Goal: Task Accomplishment & Management: Use online tool/utility

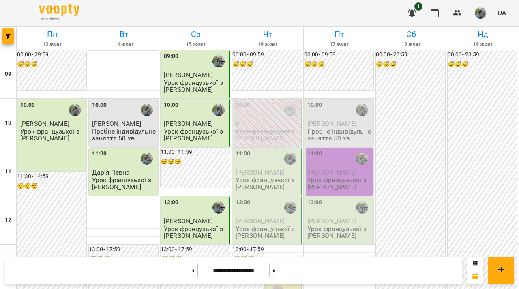
scroll to position [428, 0]
click at [275, 268] on button at bounding box center [274, 270] width 2 height 18
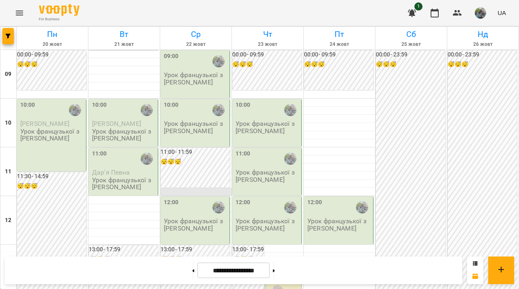
scroll to position [479, 0]
click at [192, 270] on button at bounding box center [193, 270] width 2 height 18
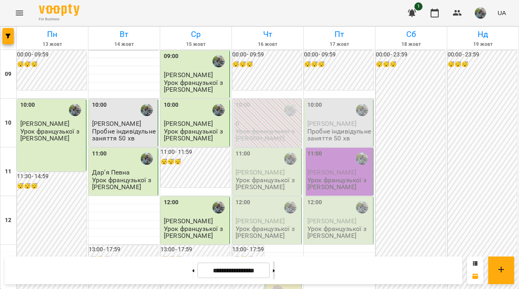
click at [275, 276] on button at bounding box center [274, 270] width 2 height 18
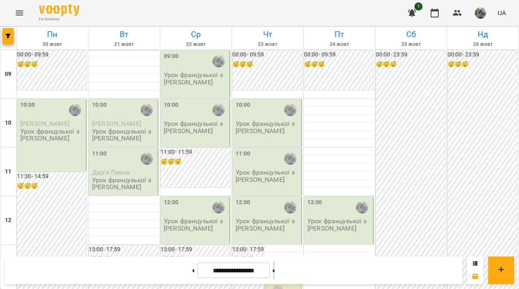
click at [275, 269] on icon at bounding box center [274, 270] width 2 height 3
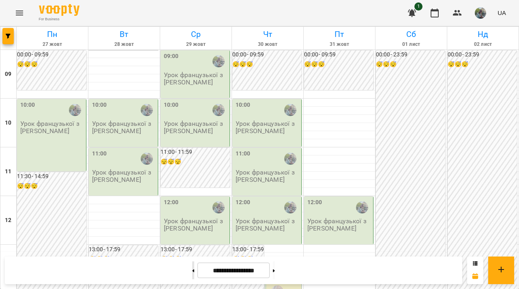
click at [192, 269] on button at bounding box center [193, 270] width 2 height 18
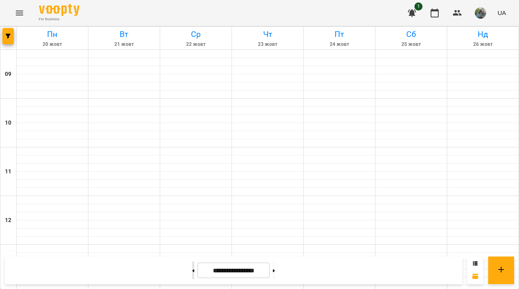
click at [192, 269] on button at bounding box center [193, 270] width 2 height 18
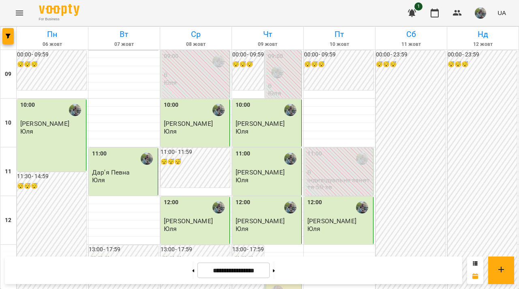
scroll to position [0, 0]
click at [275, 270] on button at bounding box center [274, 270] width 2 height 18
type input "**********"
